Goal: Task Accomplishment & Management: Complete application form

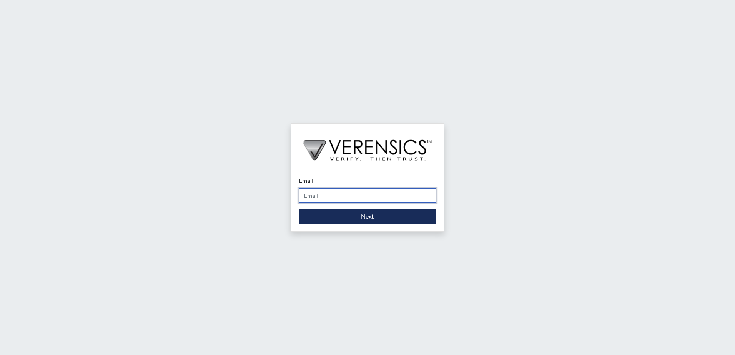
click at [351, 193] on input "Email" at bounding box center [368, 195] width 138 height 15
type input "[PERSON_NAME][EMAIL_ADDRESS][PERSON_NAME][DOMAIN_NAME]"
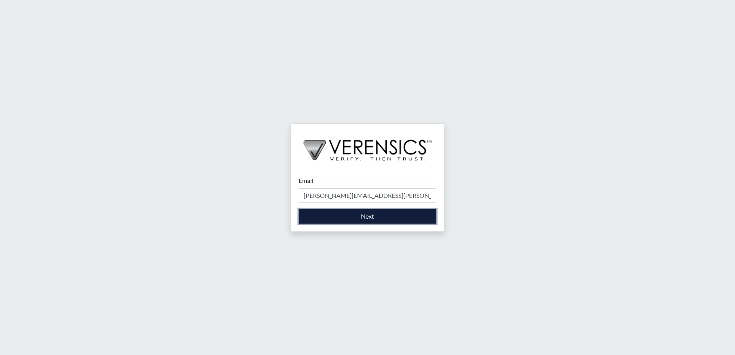
click at [355, 218] on button "Next" at bounding box center [368, 216] width 138 height 15
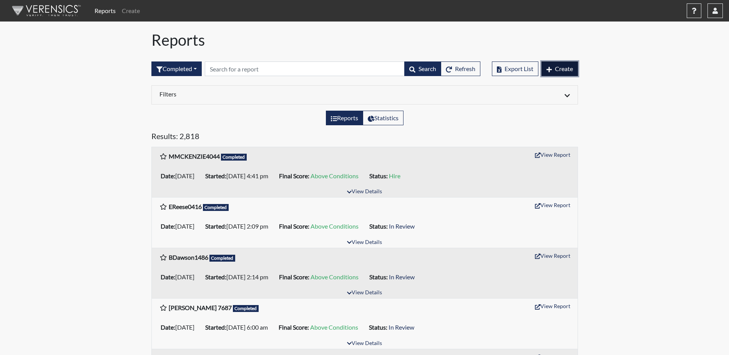
click at [568, 68] on span "Create" at bounding box center [564, 68] width 18 height 7
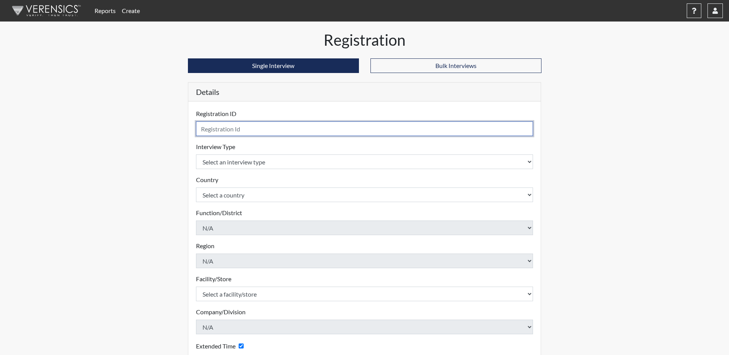
click at [297, 131] on input "text" at bounding box center [365, 129] width 338 height 15
type input "BCade2554"
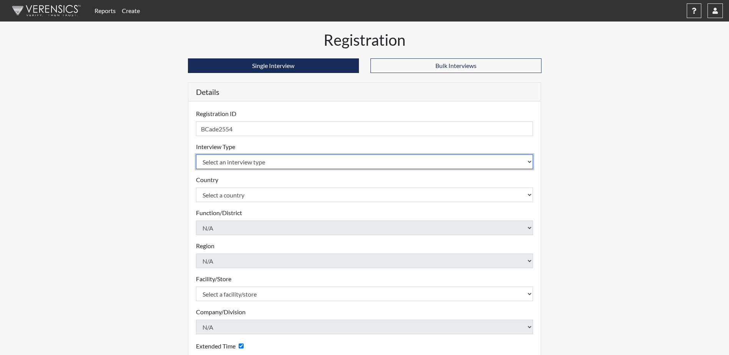
click at [319, 161] on select "Select an interview type Corrections Pre-Employment" at bounding box center [365, 162] width 338 height 15
select select "ff733e93-e1bf-11ea-9c9f-0eff0cf7eb8f"
click at [196, 155] on select "Select an interview type Corrections Pre-Employment" at bounding box center [365, 162] width 338 height 15
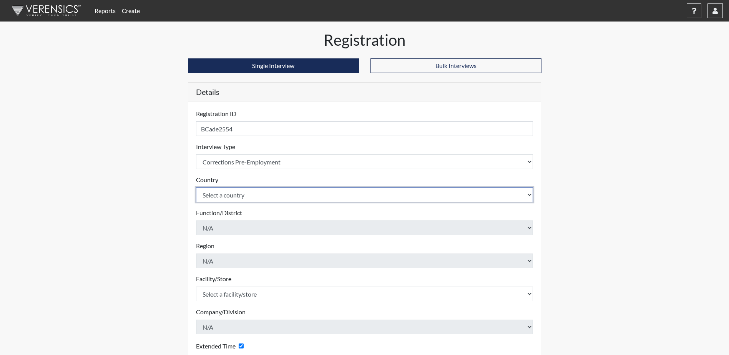
click at [275, 197] on select "Select a country [GEOGRAPHIC_DATA] [GEOGRAPHIC_DATA]" at bounding box center [365, 195] width 338 height 15
select select "united-states-of-[GEOGRAPHIC_DATA]"
click at [196, 188] on select "Select a country [GEOGRAPHIC_DATA] [GEOGRAPHIC_DATA]" at bounding box center [365, 195] width 338 height 15
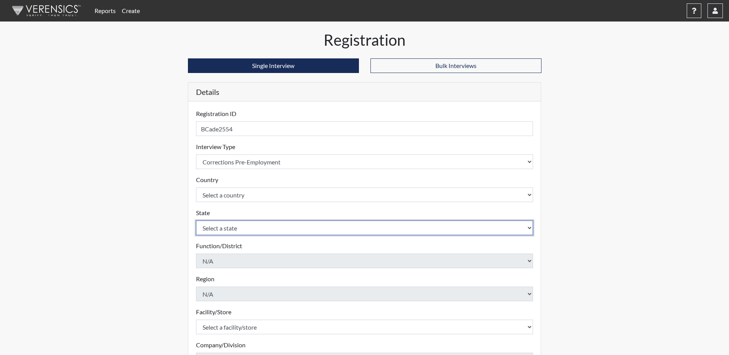
click at [249, 229] on select "Select a state [US_STATE] [US_STATE] [US_STATE] [US_STATE] [US_STATE] [US_STATE…" at bounding box center [365, 228] width 338 height 15
select select "SC"
click at [196, 221] on select "Select a state [US_STATE] [US_STATE] [US_STATE] [US_STATE] [US_STATE] [US_STATE…" at bounding box center [365, 228] width 338 height 15
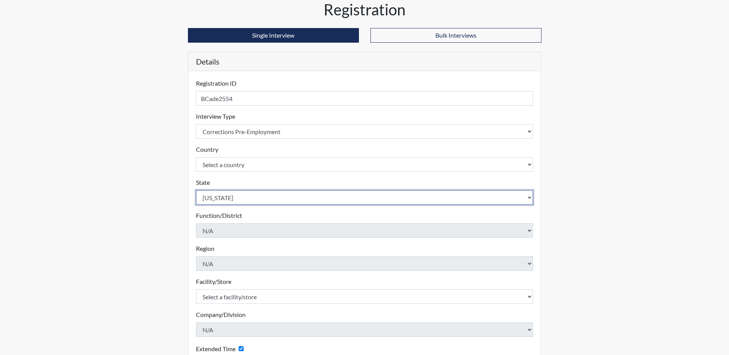
scroll to position [77, 0]
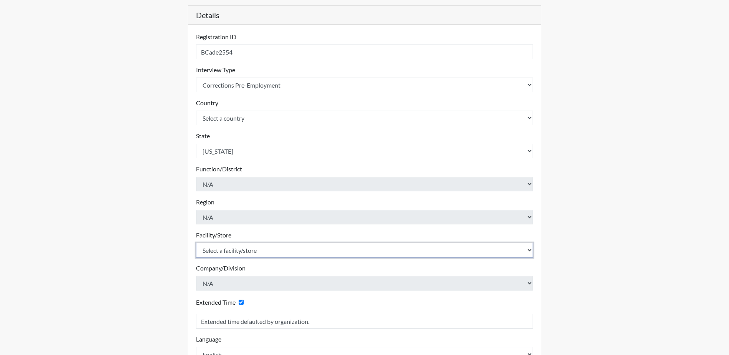
click at [252, 251] on select "Select a facility/store [GEOGRAPHIC_DATA] CI Broad River CI [PERSON_NAME] CI Di…" at bounding box center [365, 250] width 338 height 15
select select "61ab0ec9-3915-4257-bc03-7b4f61d7e4e7"
click at [196, 243] on select "Select a facility/store [GEOGRAPHIC_DATA] CI Broad River CI [PERSON_NAME] CI Di…" at bounding box center [365, 250] width 338 height 15
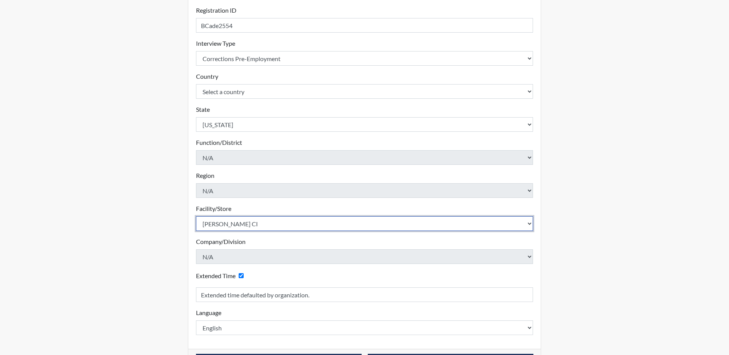
scroll to position [131, 0]
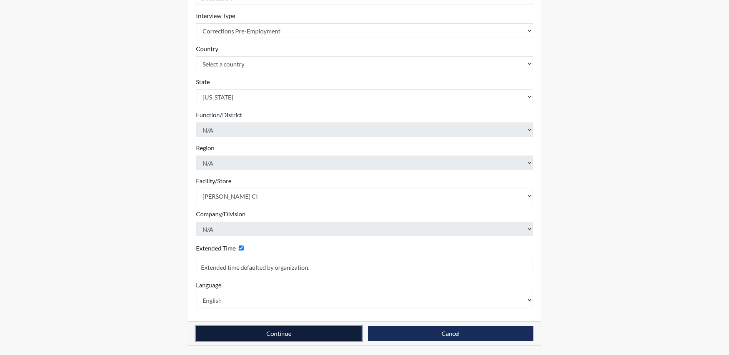
click at [277, 336] on button "Continue" at bounding box center [279, 333] width 166 height 15
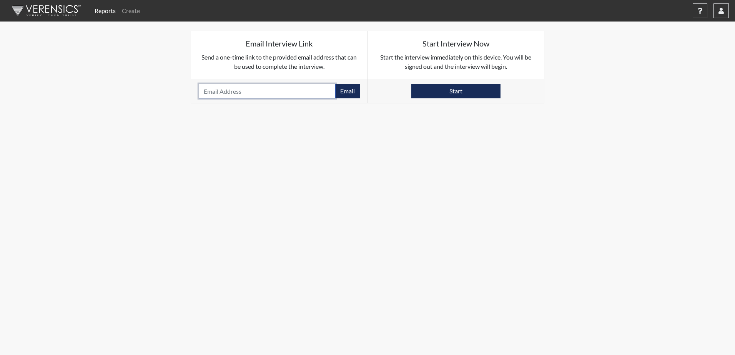
click at [240, 95] on input "email" at bounding box center [267, 91] width 137 height 15
type input "[EMAIL_ADDRESS][DOMAIN_NAME]"
click at [340, 89] on button "Email" at bounding box center [347, 91] width 25 height 15
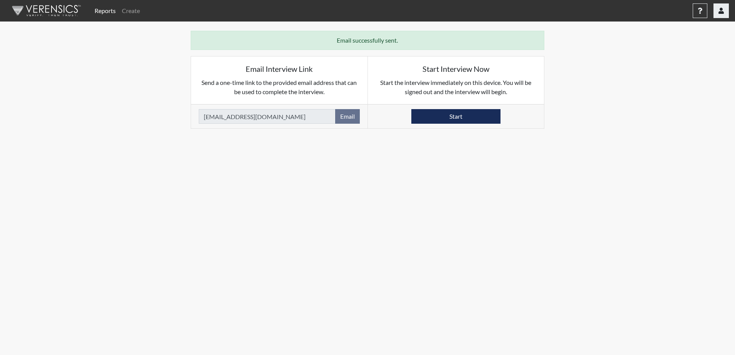
click at [725, 12] on button "button" at bounding box center [721, 10] width 15 height 15
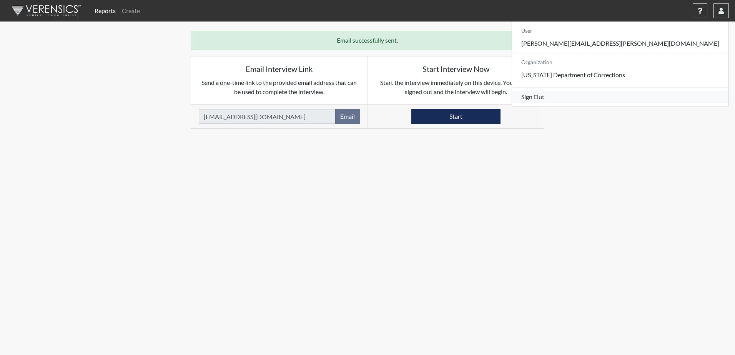
click at [670, 103] on link "Sign Out" at bounding box center [620, 97] width 216 height 12
